Goal: Complete application form: Complete application form

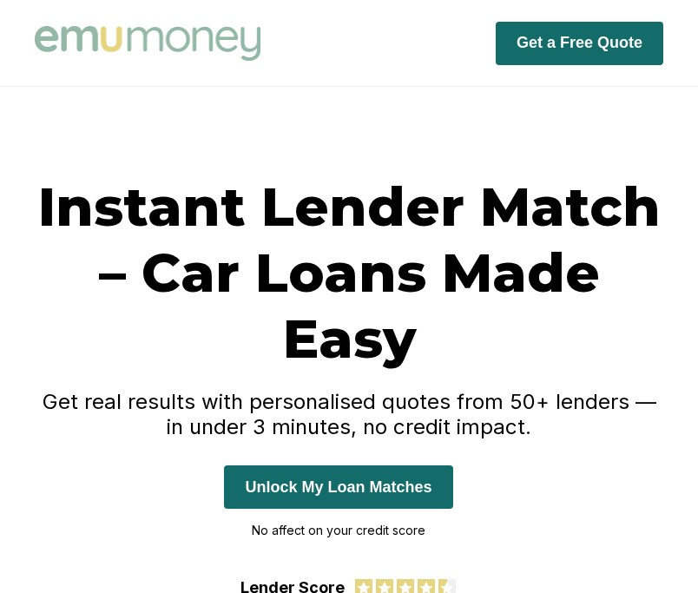
click at [405, 488] on button "Unlock My Loan Matches" at bounding box center [338, 486] width 228 height 43
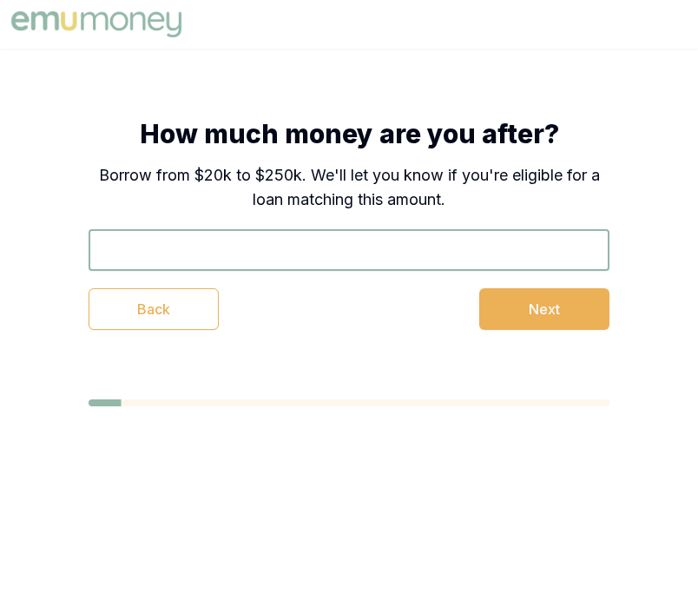
click at [409, 258] on input "text" at bounding box center [349, 250] width 521 height 42
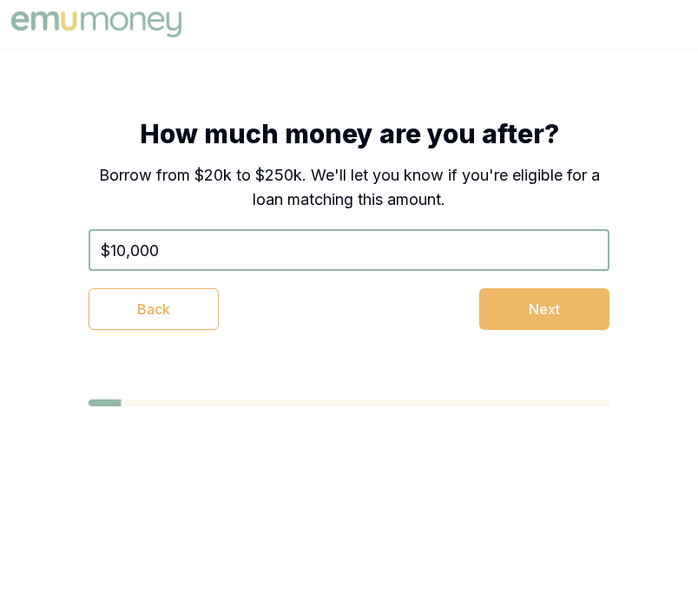
click at [531, 315] on button "Next" at bounding box center [544, 309] width 130 height 42
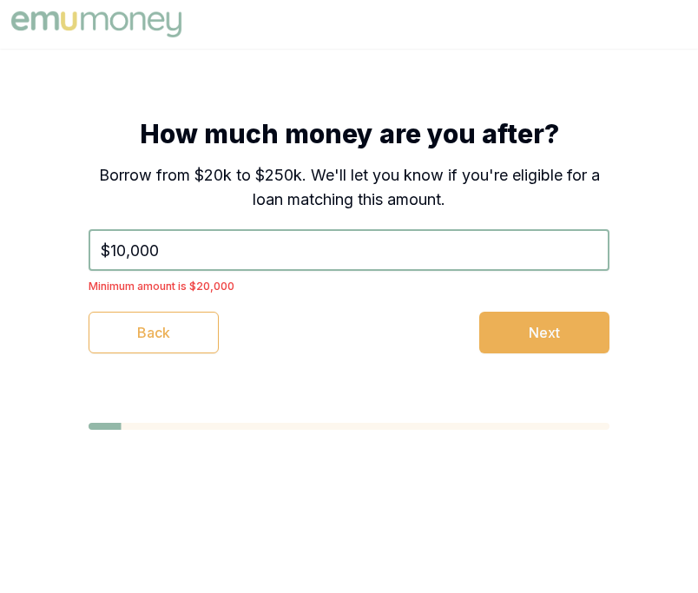
click at [409, 249] on input "$10,000" at bounding box center [349, 250] width 521 height 42
type input "$1"
type input "$20,000"
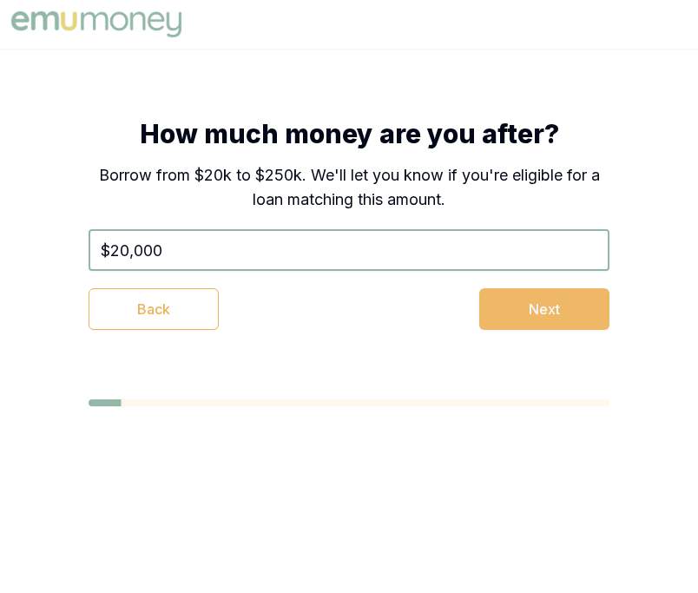
click at [495, 312] on button "Next" at bounding box center [544, 309] width 130 height 42
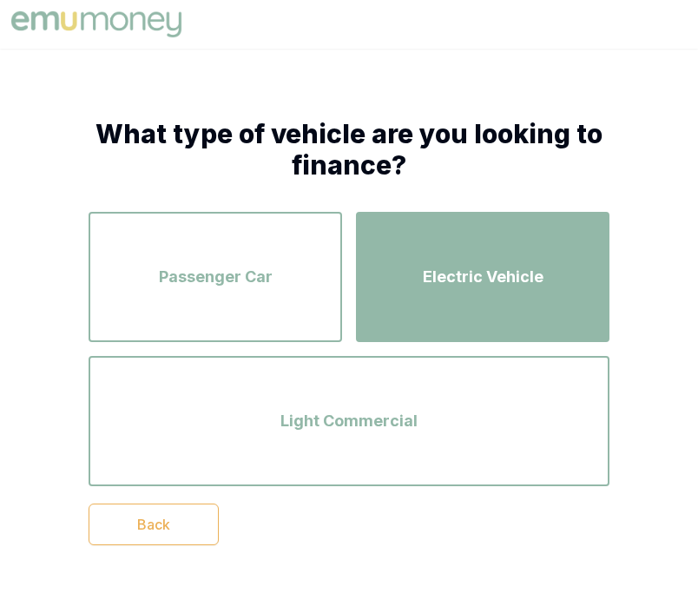
click at [438, 266] on span "Electric Vehicle" at bounding box center [483, 277] width 121 height 24
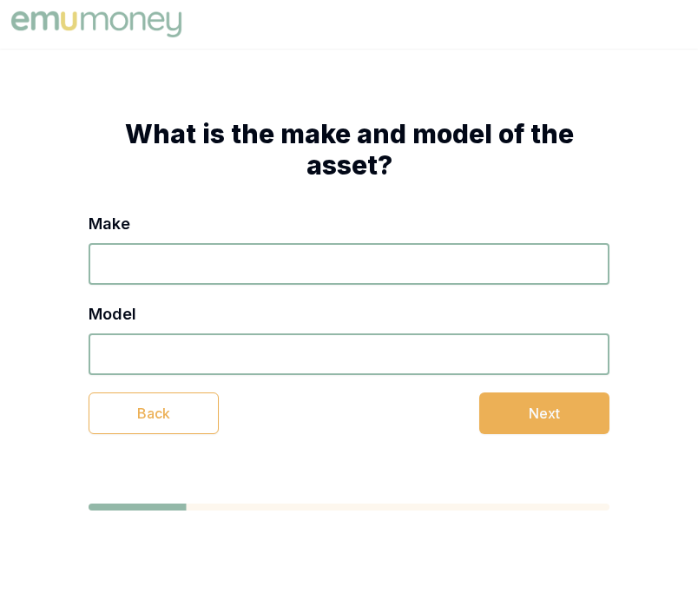
click at [428, 271] on input "Make" at bounding box center [349, 264] width 521 height 42
type input "ute"
click at [431, 378] on div "Make ute Model Back Next" at bounding box center [349, 323] width 521 height 222
click at [431, 374] on input "Model" at bounding box center [349, 354] width 521 height 42
click at [433, 366] on input "Model" at bounding box center [349, 354] width 521 height 42
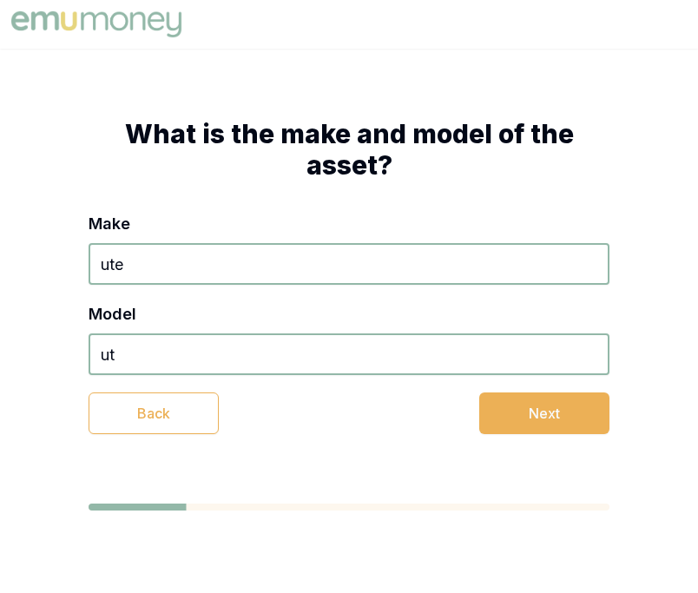
type input "ute"
click at [503, 411] on button "Next" at bounding box center [544, 413] width 130 height 42
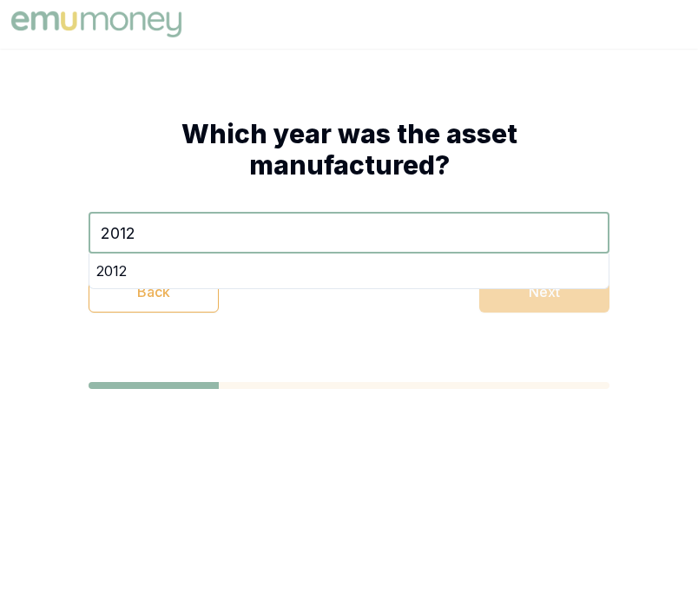
type input "2012"
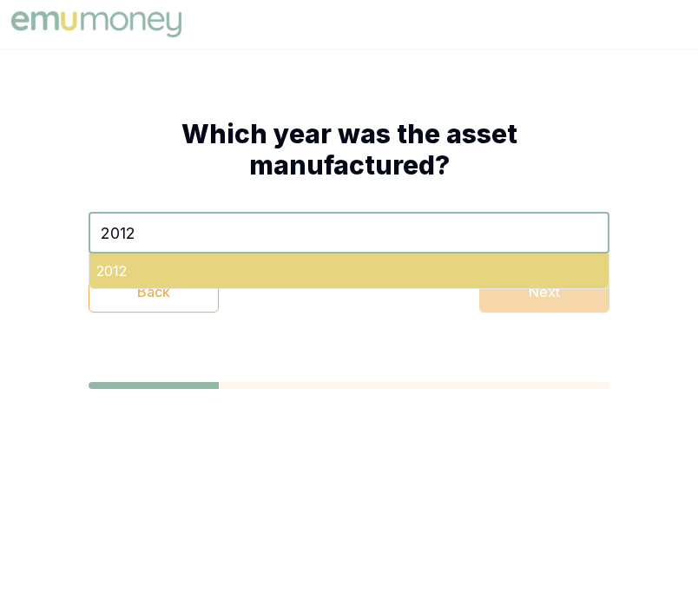
click at [352, 260] on div "2012" at bounding box center [348, 271] width 519 height 35
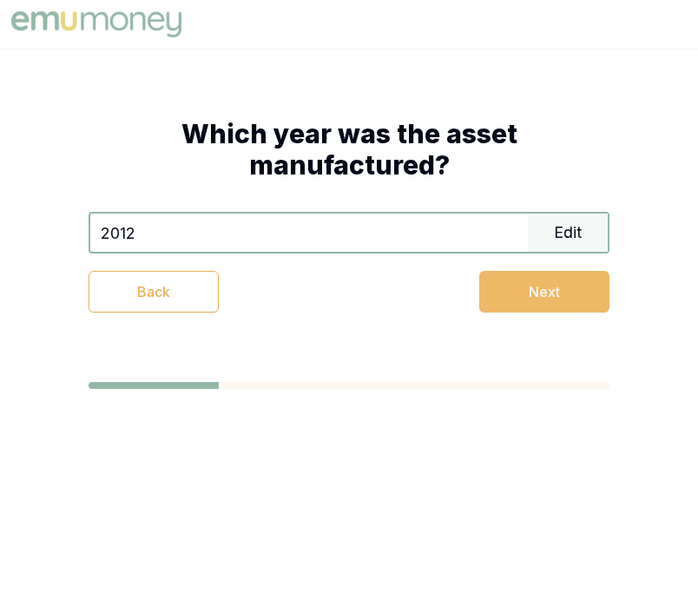
click at [479, 287] on button "Next" at bounding box center [544, 292] width 130 height 42
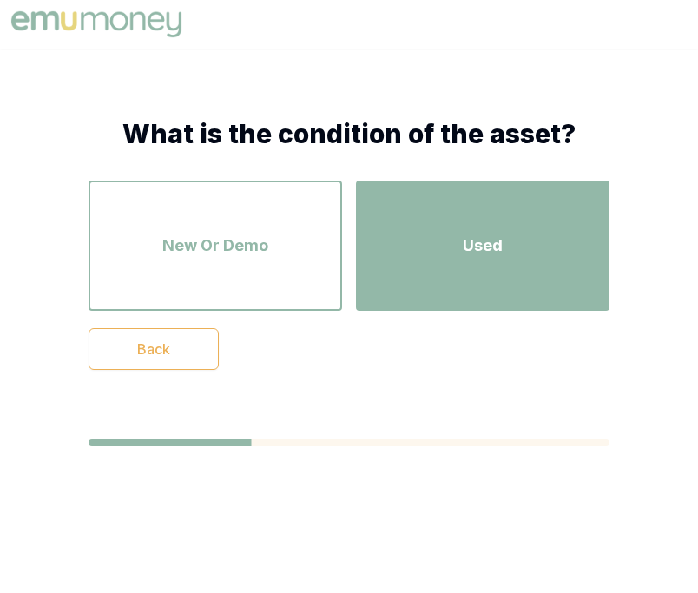
click at [430, 234] on div "Used" at bounding box center [483, 245] width 222 height 99
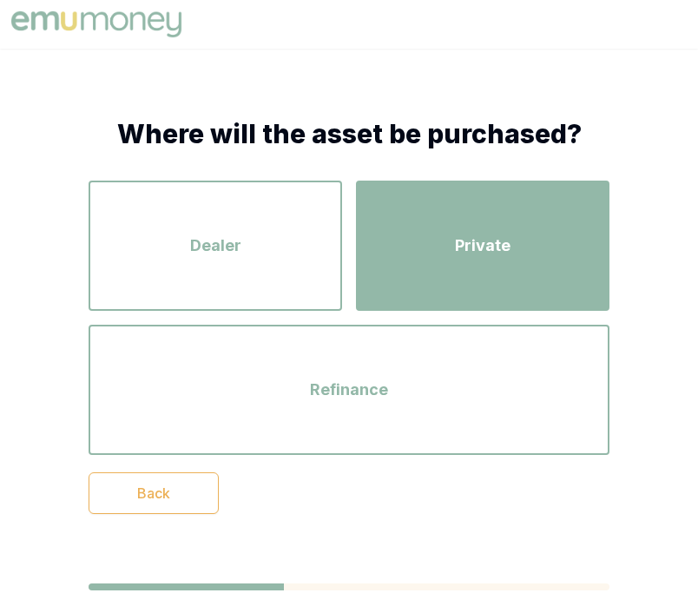
click at [440, 235] on div "Private" at bounding box center [483, 245] width 222 height 99
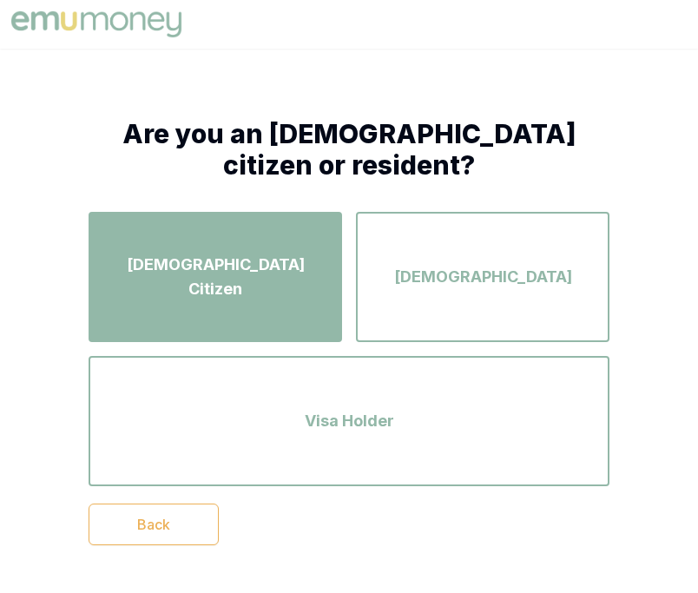
click at [299, 227] on button "[DEMOGRAPHIC_DATA] Citizen" at bounding box center [216, 277] width 254 height 130
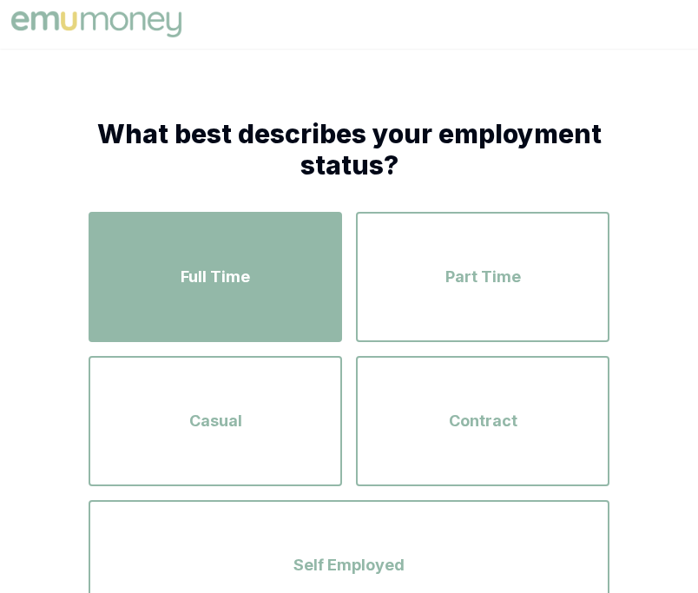
click at [340, 255] on button "Full Time" at bounding box center [216, 277] width 254 height 130
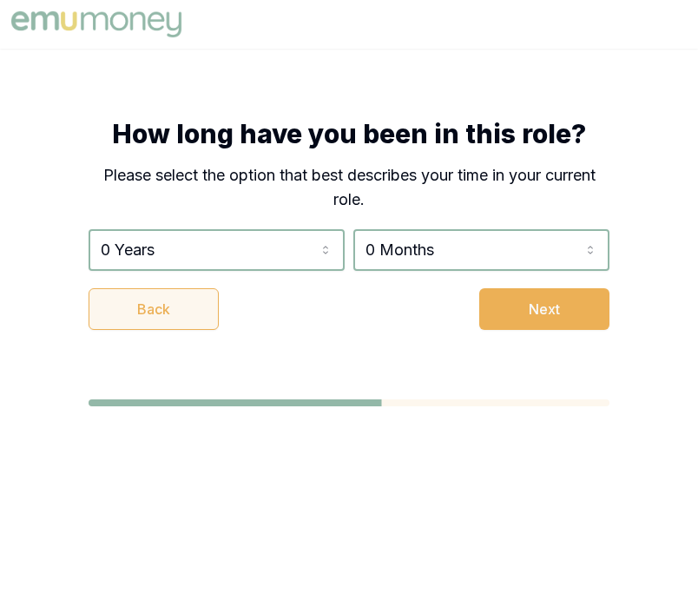
click at [204, 300] on button "Back" at bounding box center [154, 309] width 130 height 42
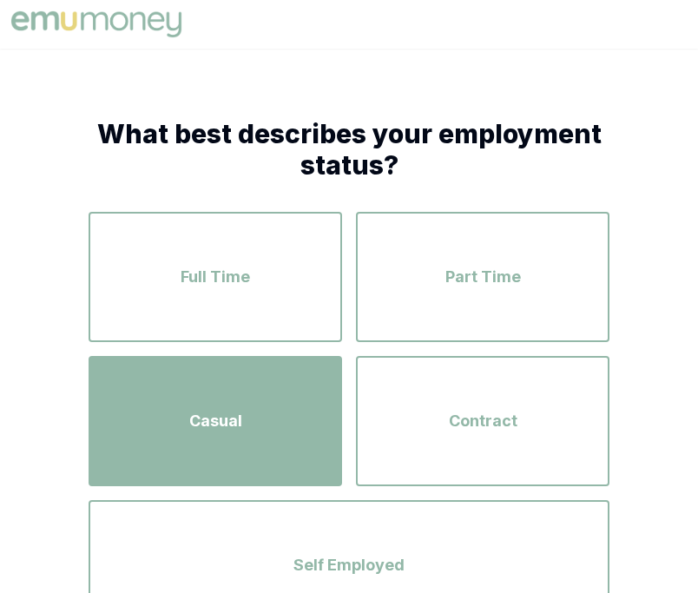
click at [325, 421] on div "Casual" at bounding box center [215, 421] width 222 height 99
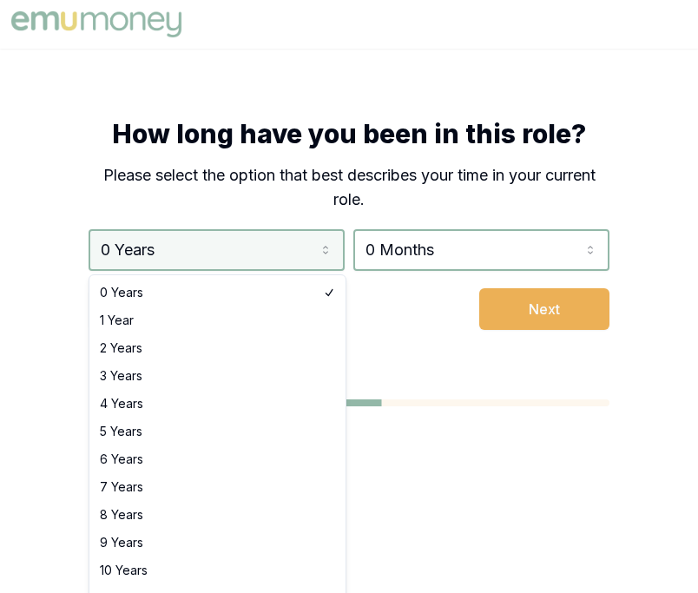
click at [269, 244] on html "How long have you been in this role? Please select the option that best describ…" at bounding box center [349, 296] width 698 height 593
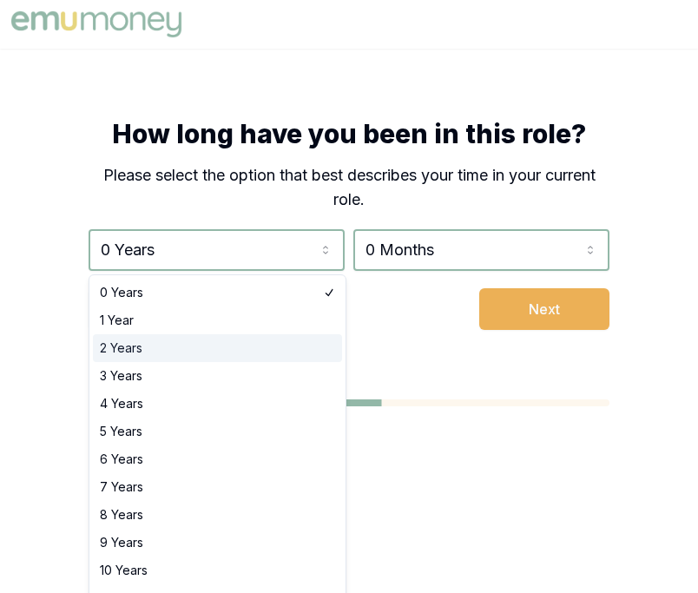
select select "2"
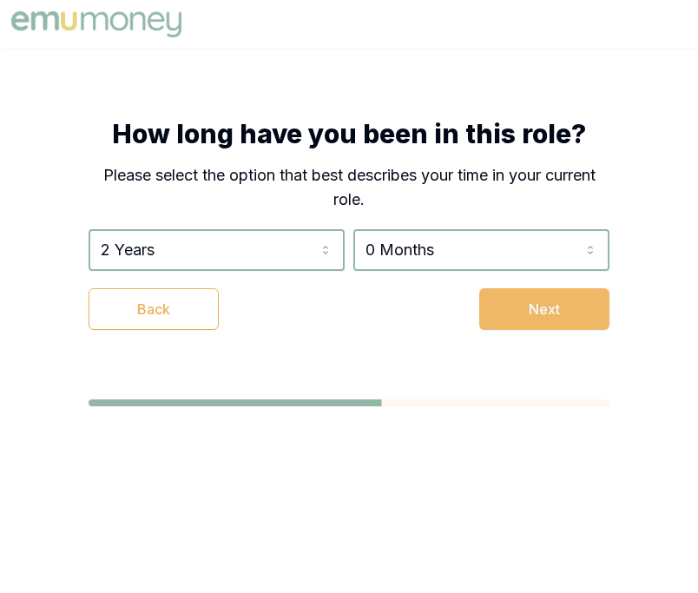
click at [515, 307] on button "Next" at bounding box center [544, 309] width 130 height 42
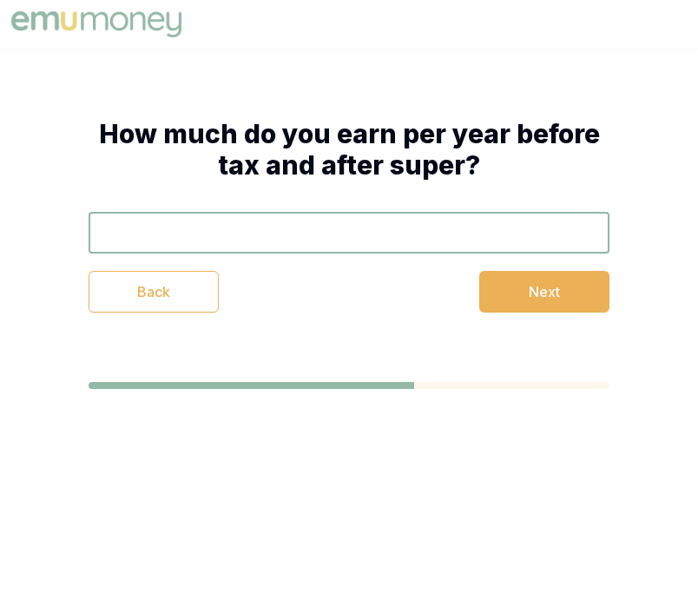
click at [497, 247] on input "text" at bounding box center [349, 233] width 521 height 42
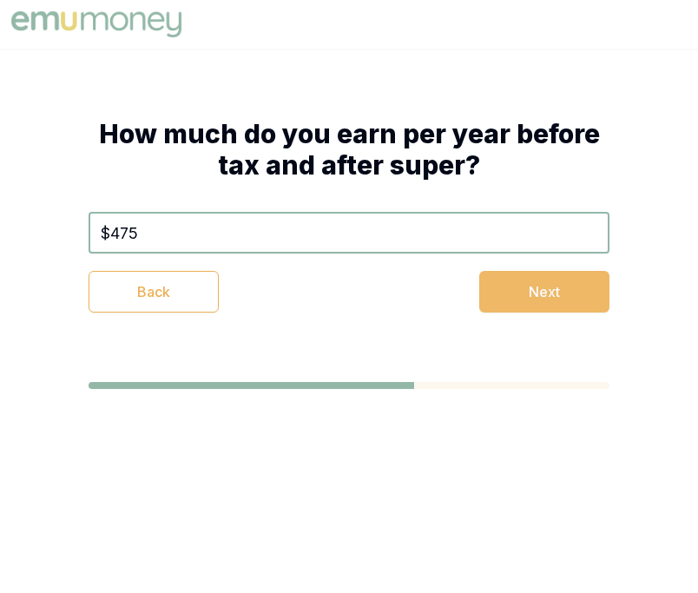
click at [571, 286] on button "Next" at bounding box center [544, 292] width 130 height 42
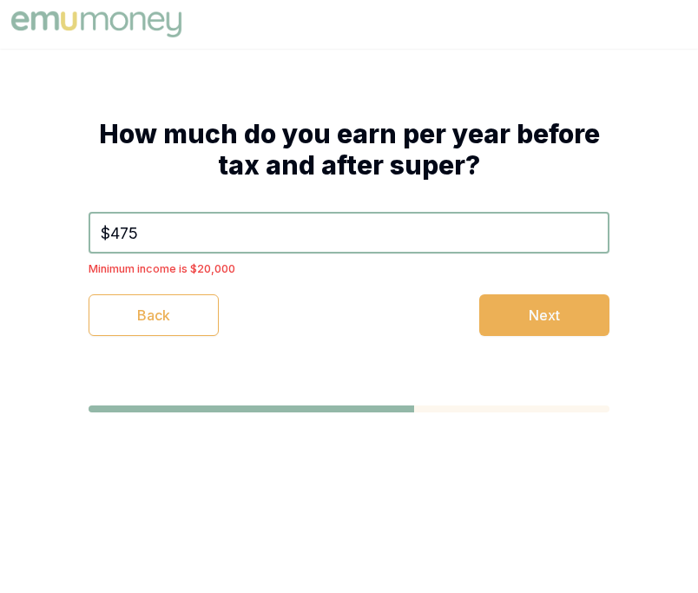
click at [352, 214] on input "$475" at bounding box center [349, 233] width 521 height 42
click at [367, 225] on input "$475" at bounding box center [349, 233] width 521 height 42
type input "$4"
type input "$50,000"
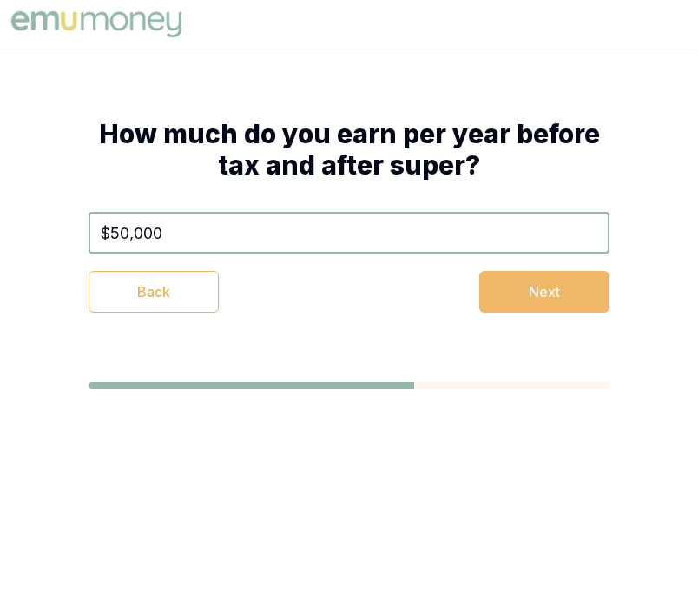
click at [518, 280] on button "Next" at bounding box center [544, 292] width 130 height 42
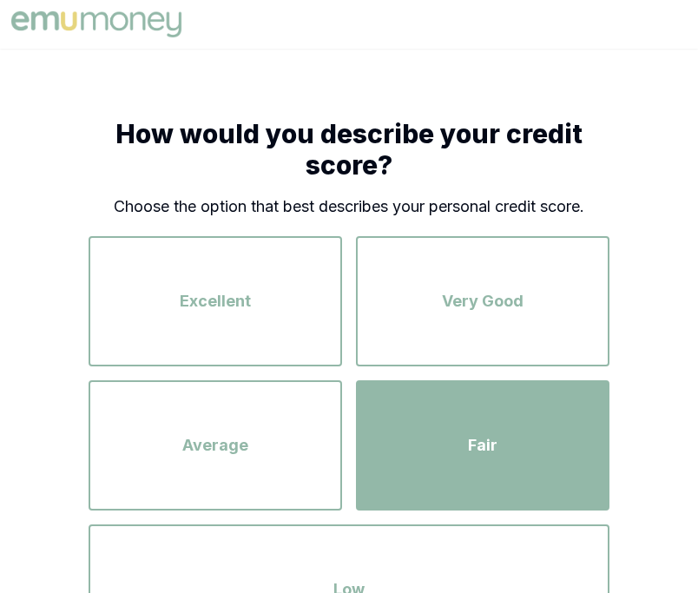
click at [540, 411] on div "Fair" at bounding box center [483, 445] width 222 height 99
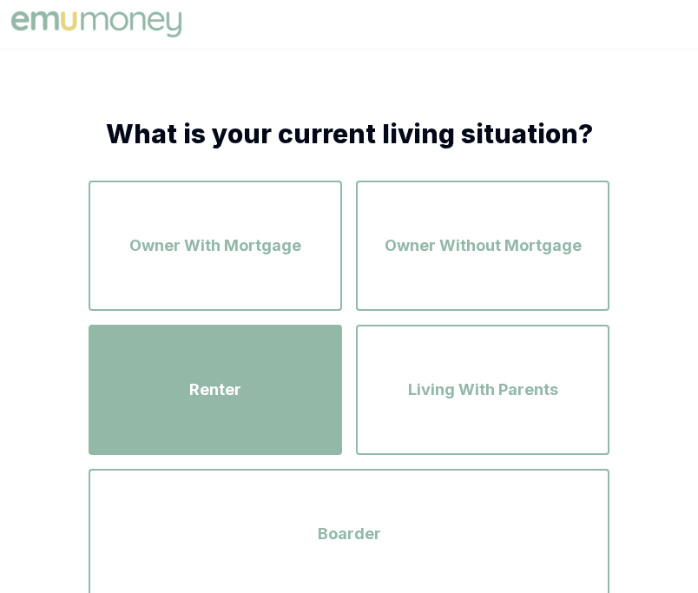
click at [294, 418] on div "Renter" at bounding box center [215, 389] width 222 height 99
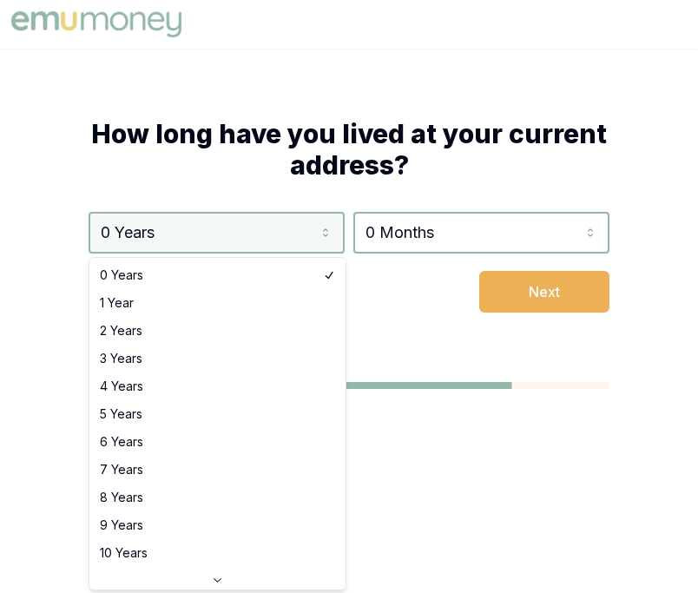
click at [301, 244] on html "How long have you lived at your current address? 0 Years 0 Years 1 Year 2 Years…" at bounding box center [349, 296] width 698 height 593
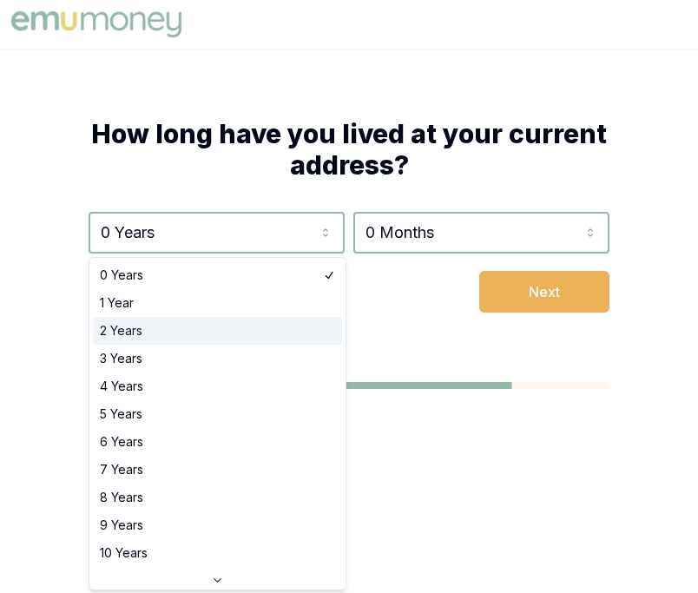
select select "2"
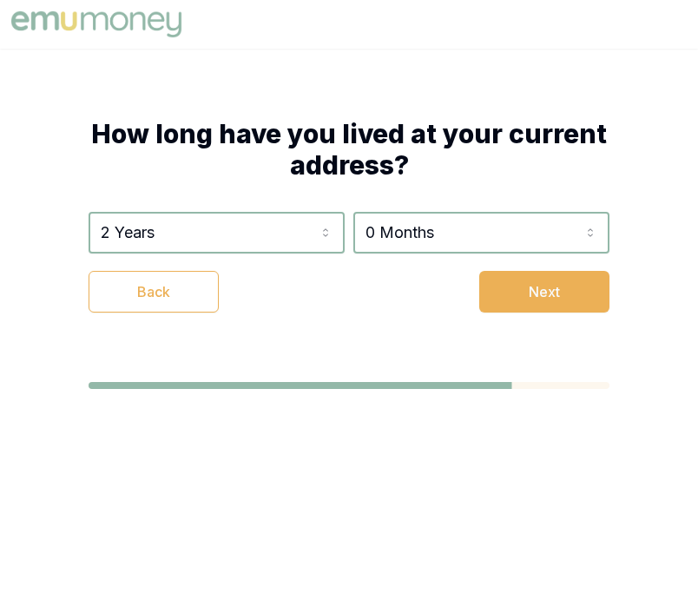
click at [511, 313] on div "How long have you lived at your current address? 2 Years 0 Years 1 Year 2 Years…" at bounding box center [349, 215] width 660 height 333
click at [516, 302] on button "Next" at bounding box center [544, 292] width 130 height 42
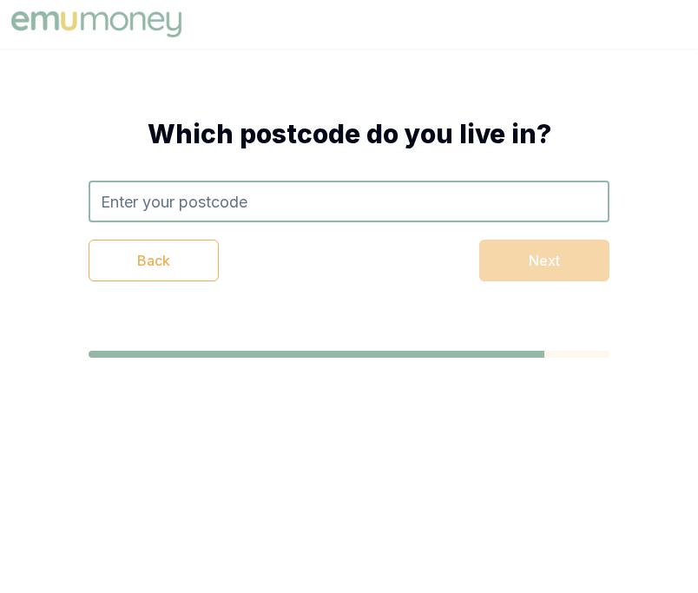
click at [467, 197] on input "text" at bounding box center [349, 202] width 521 height 42
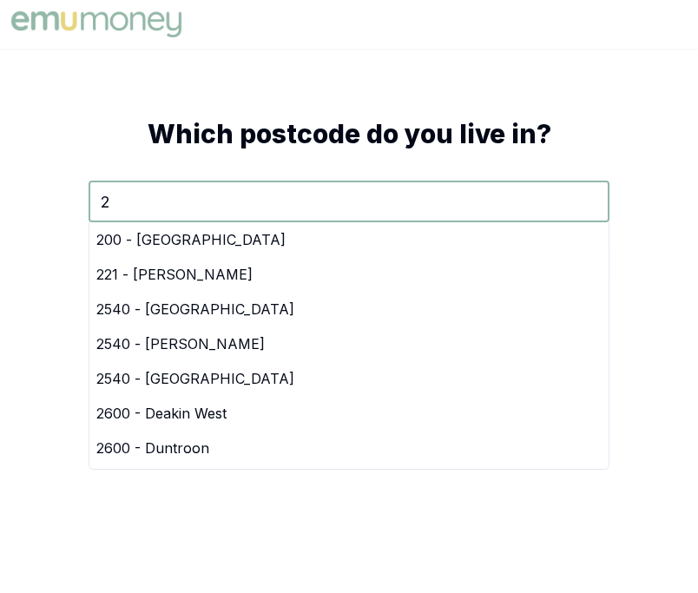
type input "25"
